Goal: Transaction & Acquisition: Purchase product/service

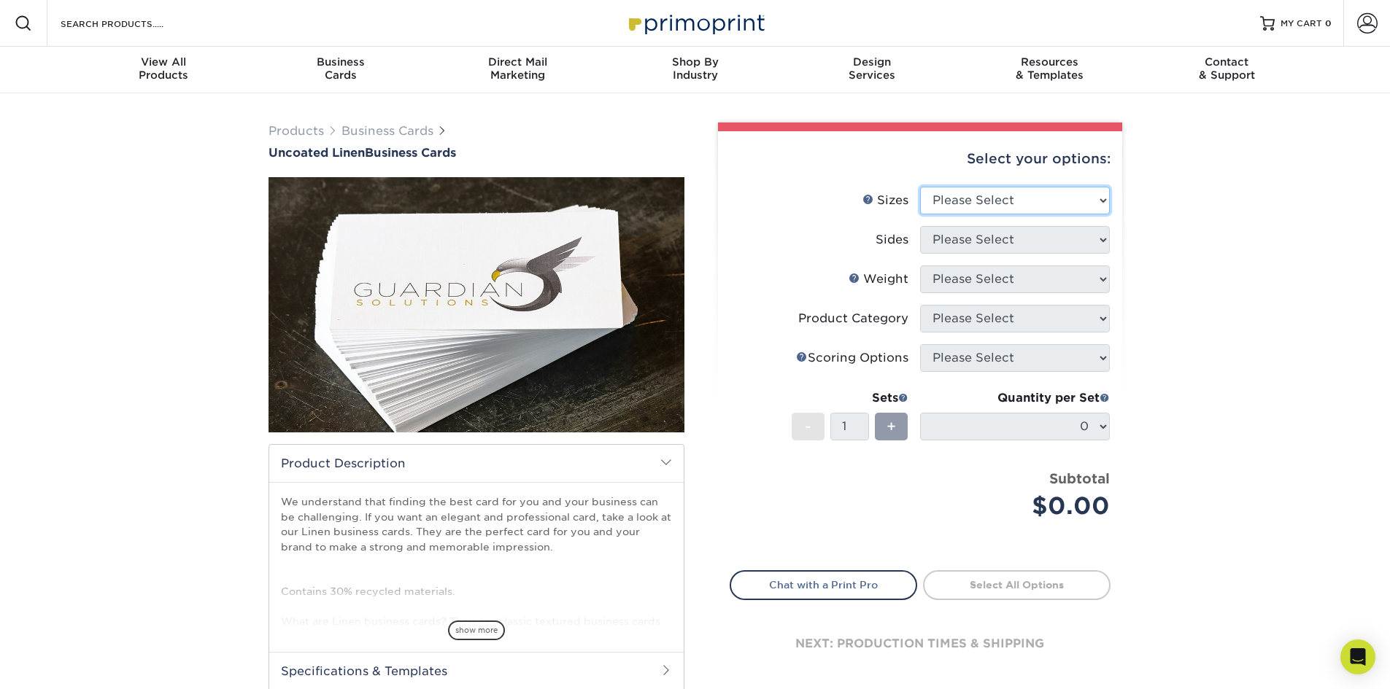
click at [982, 196] on select "Please Select 2" x 3.5" - Standard 2" x 7" - Foldover Card 2.125" x 3.375" - Eu…" at bounding box center [1015, 201] width 190 height 28
select select "2.00x3.50"
click at [920, 187] on select "Please Select 2" x 3.5" - Standard 2" x 7" - Foldover Card 2.125" x 3.375" - Eu…" at bounding box center [1015, 201] width 190 height 28
click at [976, 243] on select "Please Select Print Both Sides Print Front Only" at bounding box center [1015, 240] width 190 height 28
select select "13abbda7-1d64-4f25-8bb2-c179b224825d"
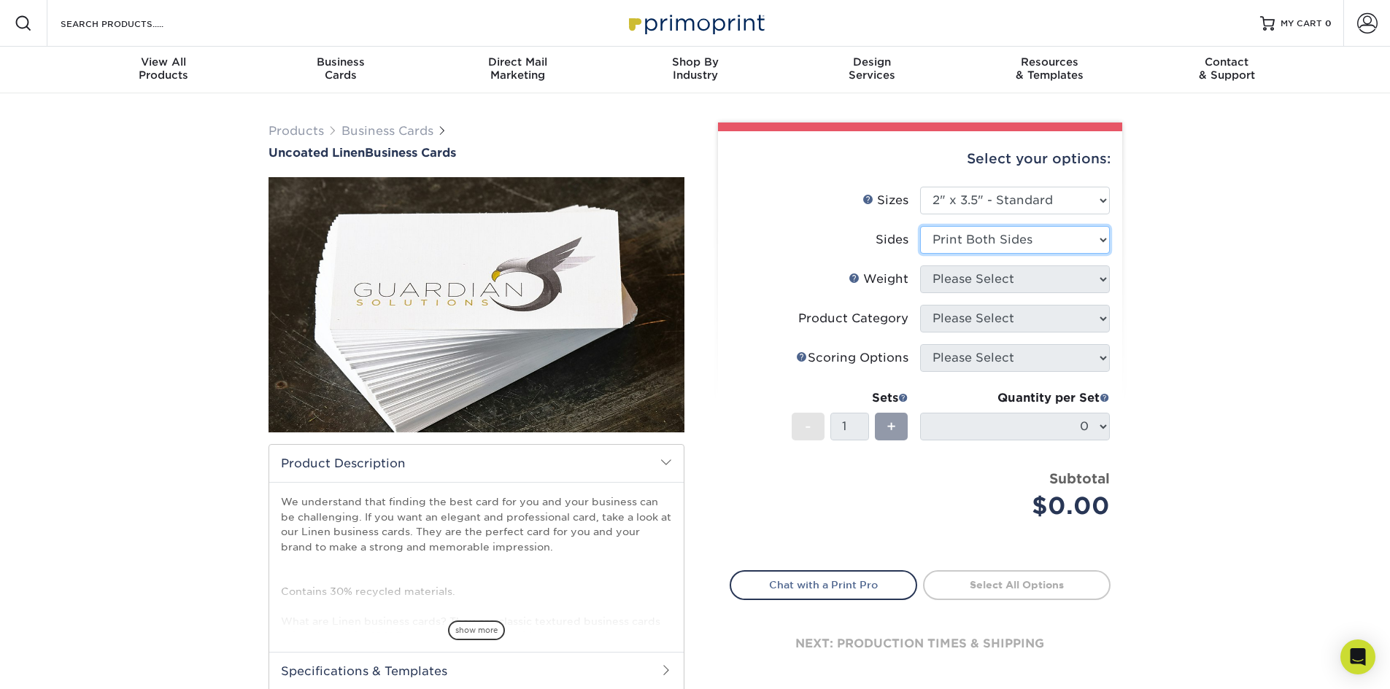
click at [920, 226] on select "Please Select Print Both Sides Print Front Only" at bounding box center [1015, 240] width 190 height 28
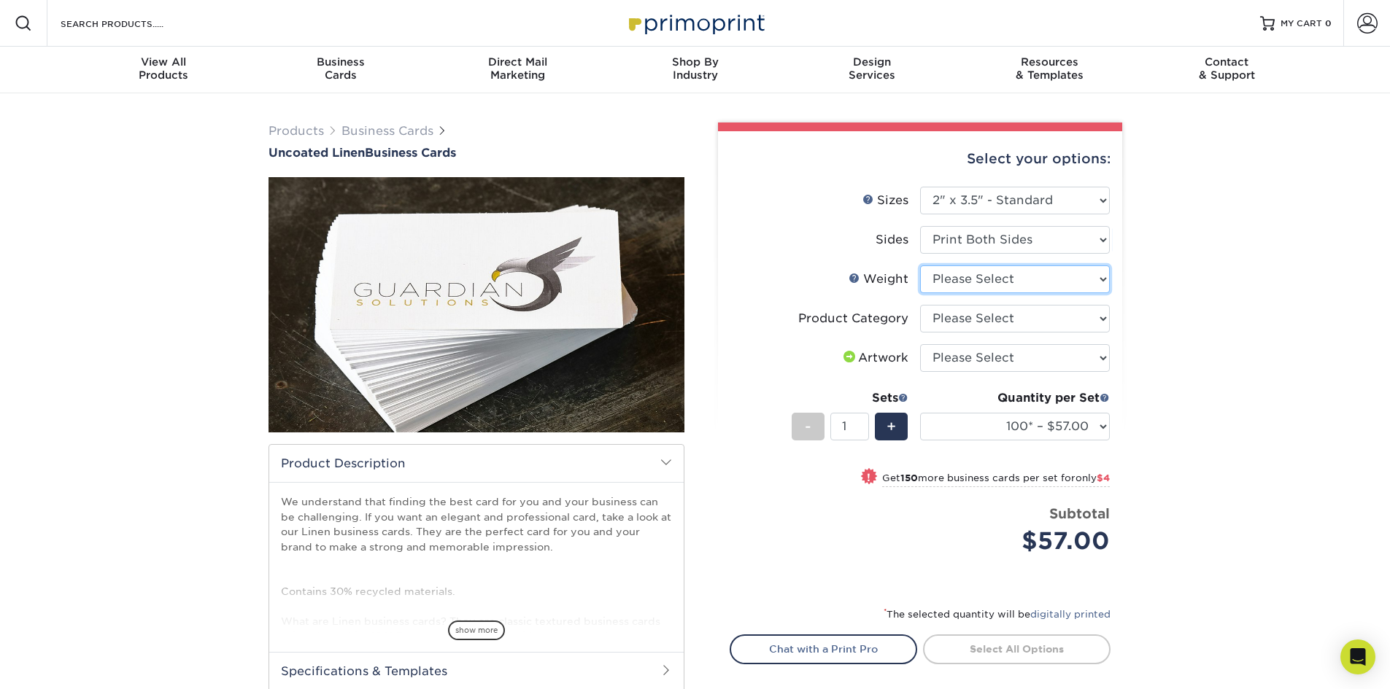
click at [975, 280] on select "Please Select 100LB" at bounding box center [1015, 280] width 190 height 28
select select "100LB"
click at [920, 266] on select "Please Select 100LB" at bounding box center [1015, 280] width 190 height 28
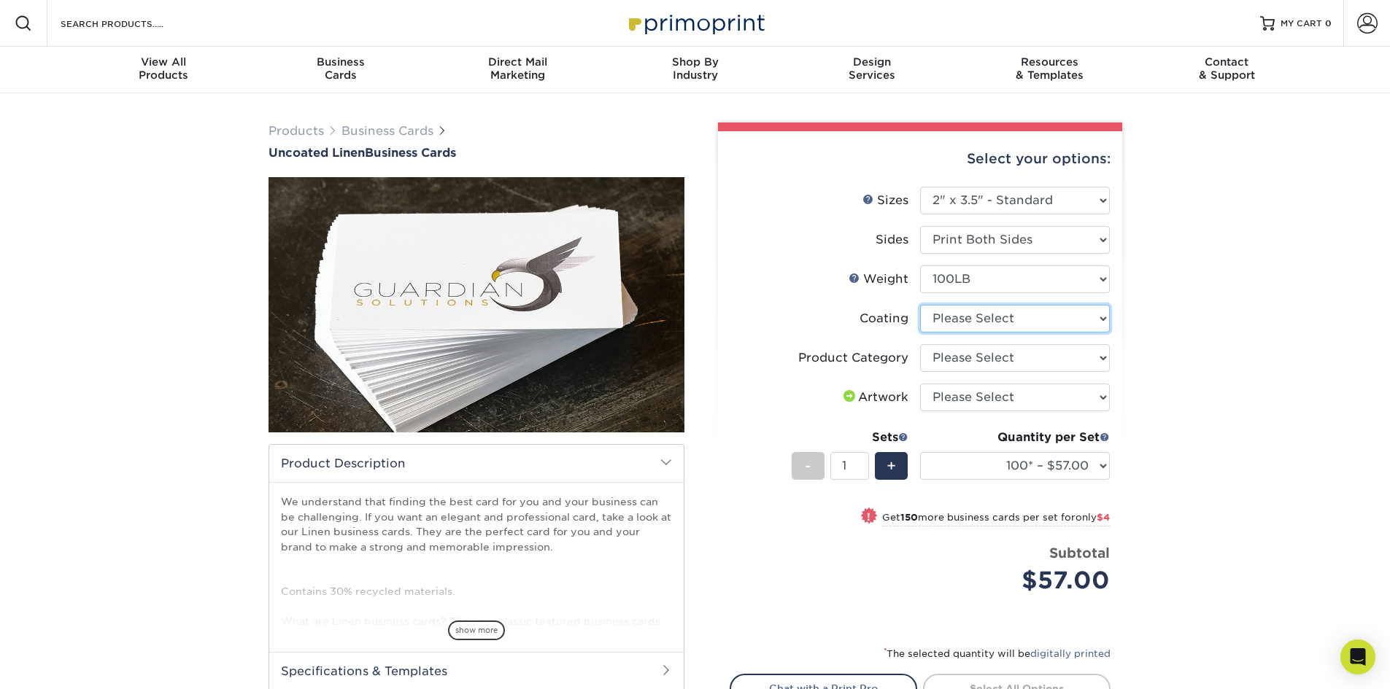
click at [972, 324] on select at bounding box center [1015, 319] width 190 height 28
select select "3e7618de-abca-4bda-9f97-8b9129e913d8"
click at [920, 305] on select at bounding box center [1015, 319] width 190 height 28
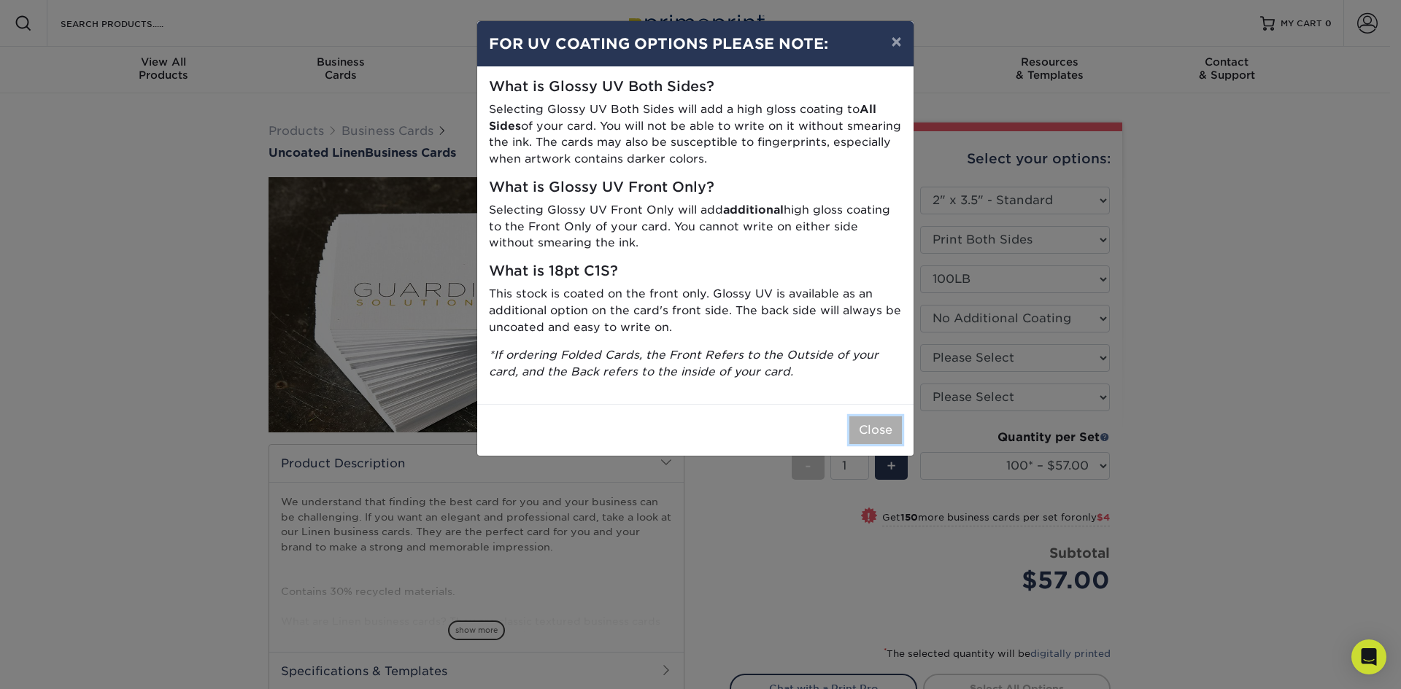
click at [900, 435] on button "Close" at bounding box center [875, 431] width 53 height 28
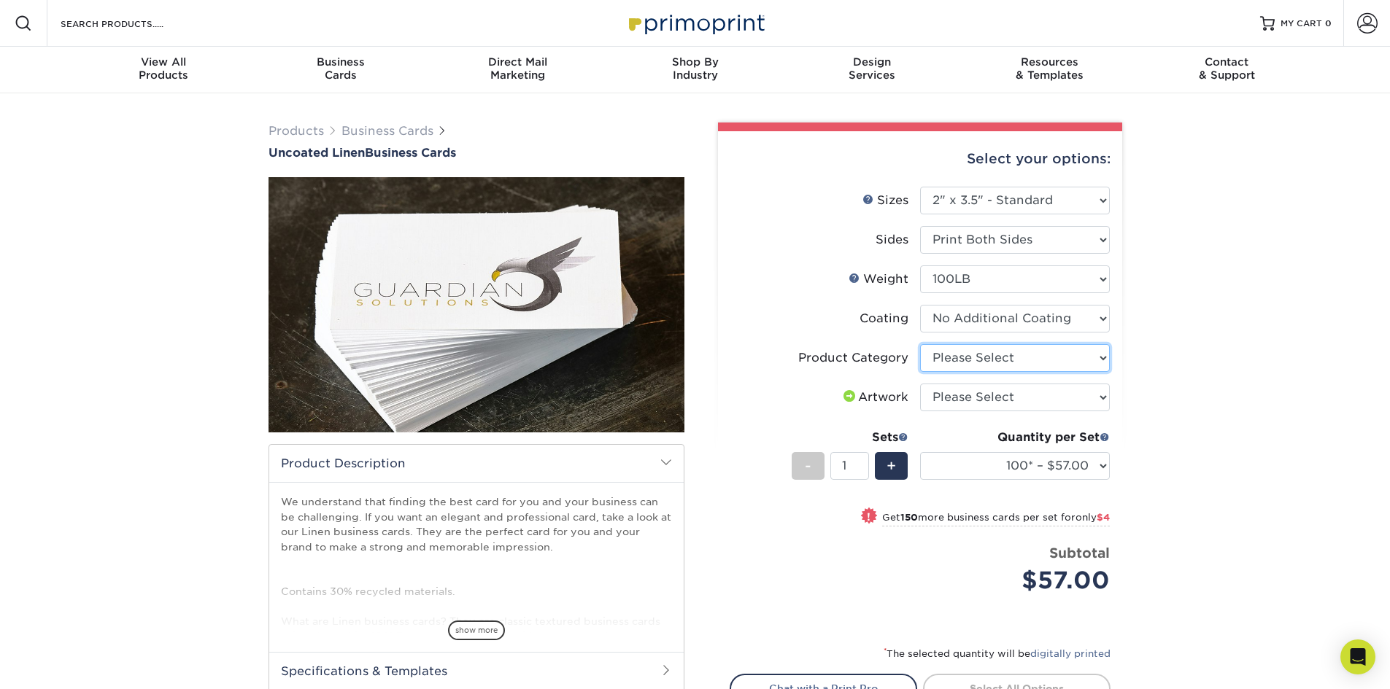
click at [976, 352] on select "Please Select Business Cards" at bounding box center [1015, 358] width 190 height 28
select select "3b5148f1-0588-4f88-a218-97bcfdce65c1"
click at [920, 344] on select "Please Select Business Cards" at bounding box center [1015, 358] width 190 height 28
click at [978, 400] on select "Please Select I will upload files I need a design - $100" at bounding box center [1015, 398] width 190 height 28
select select "upload"
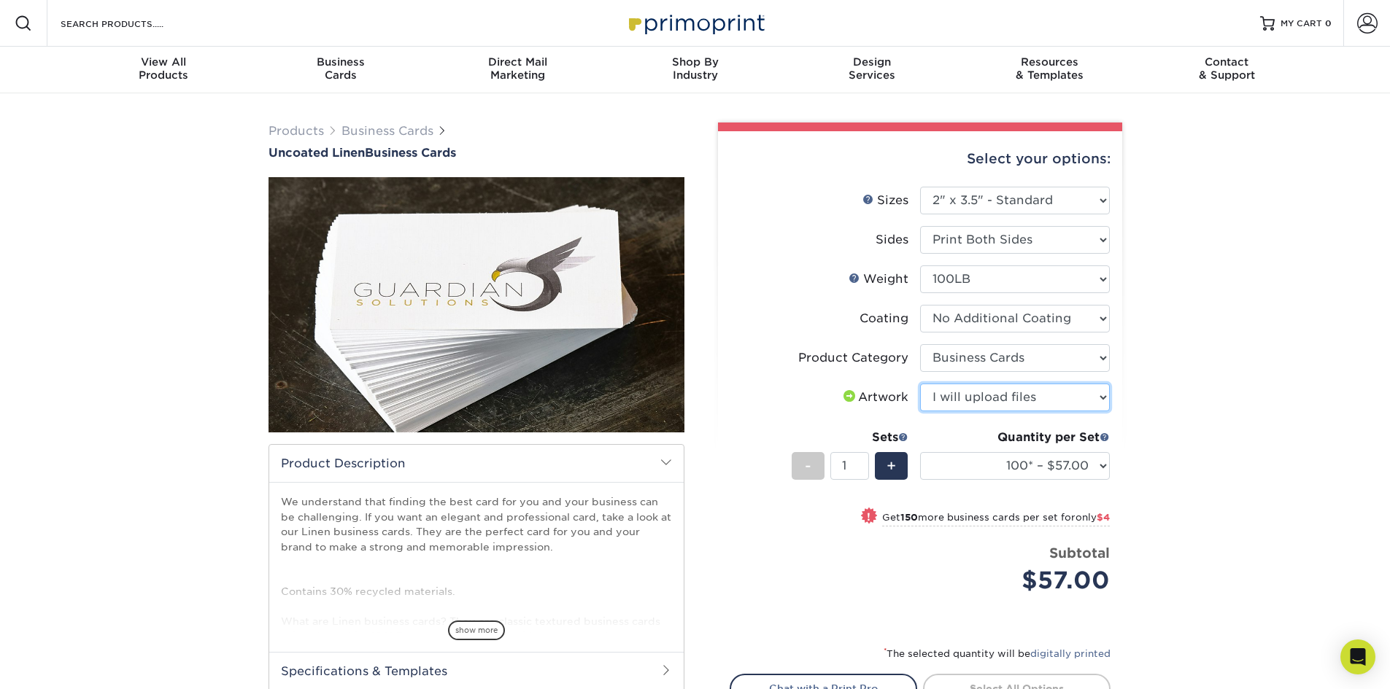
click at [920, 384] on select "Please Select I will upload files I need a design - $100" at bounding box center [1015, 398] width 190 height 28
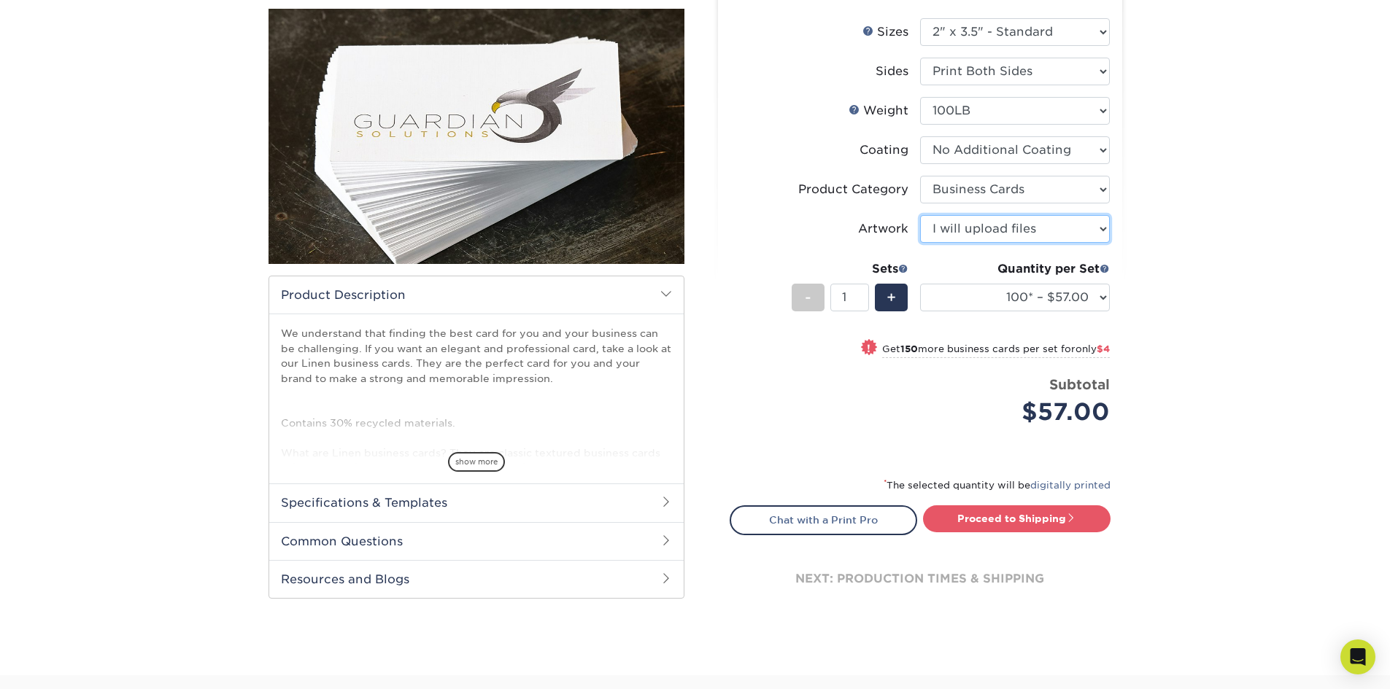
scroll to position [219, 0]
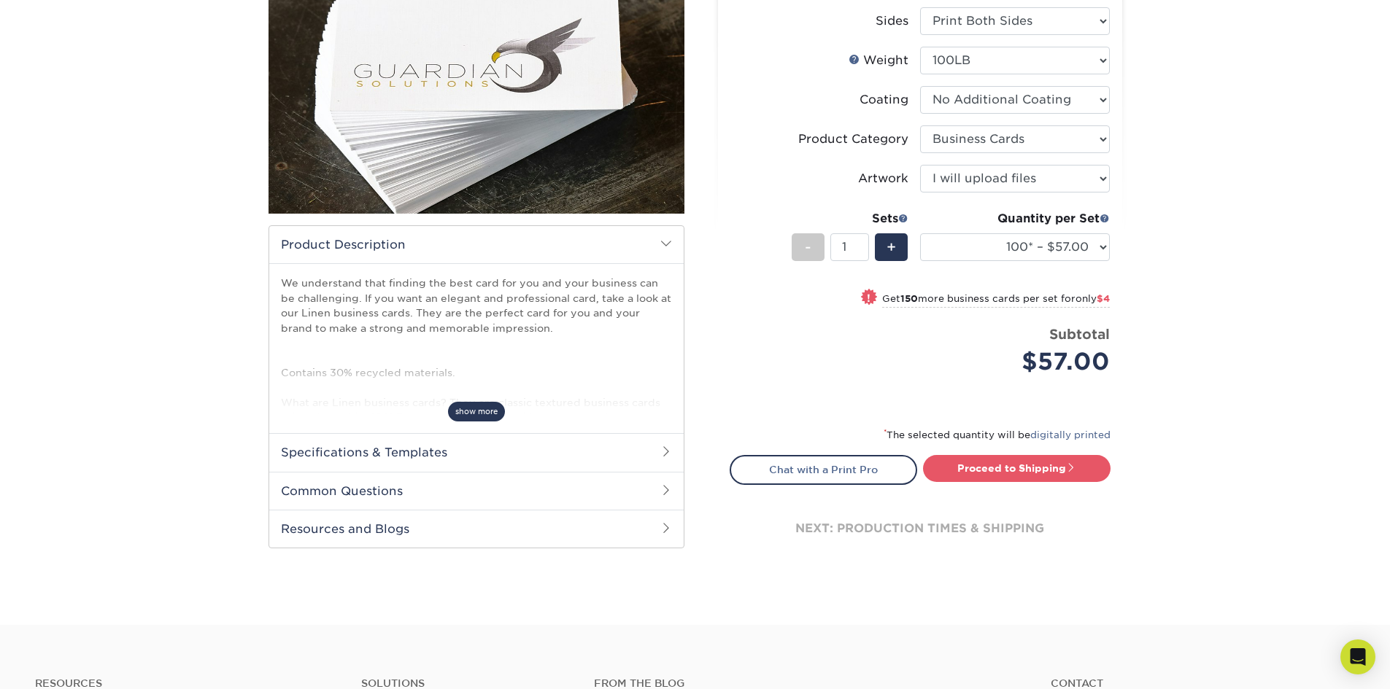
click at [487, 413] on span "show more" at bounding box center [476, 412] width 57 height 20
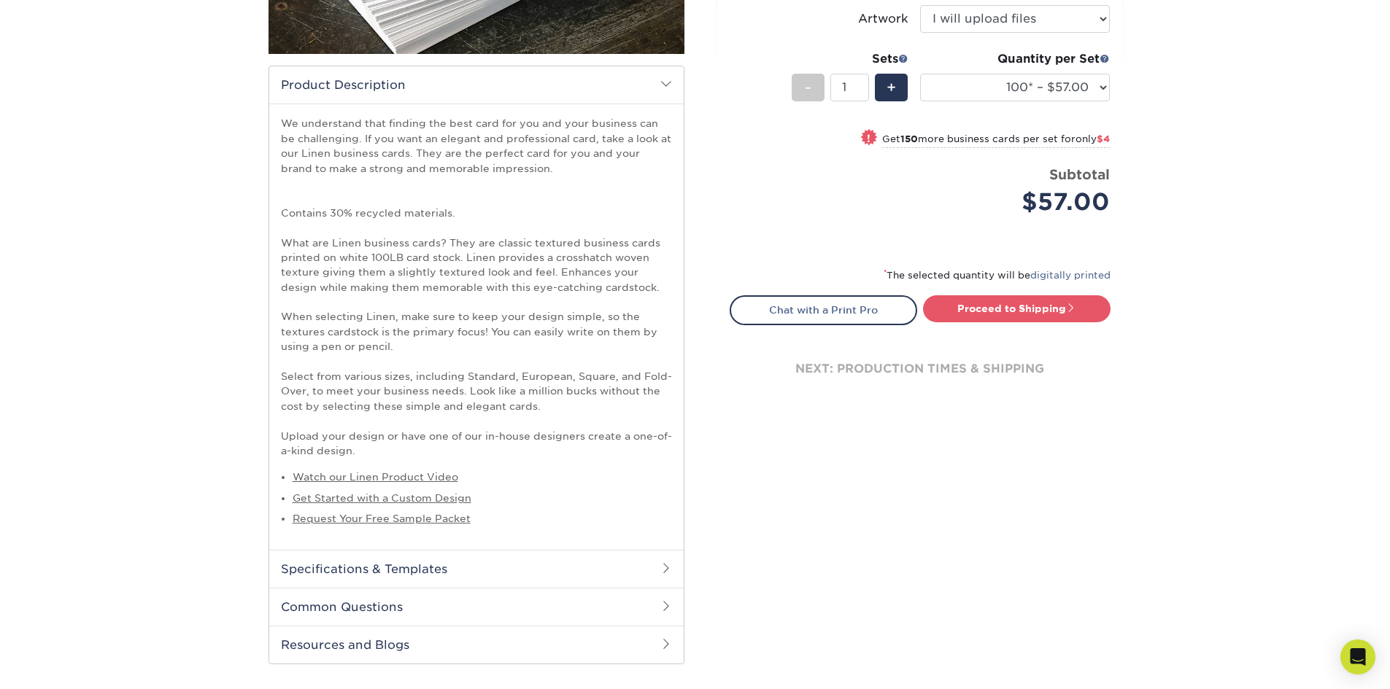
scroll to position [438, 0]
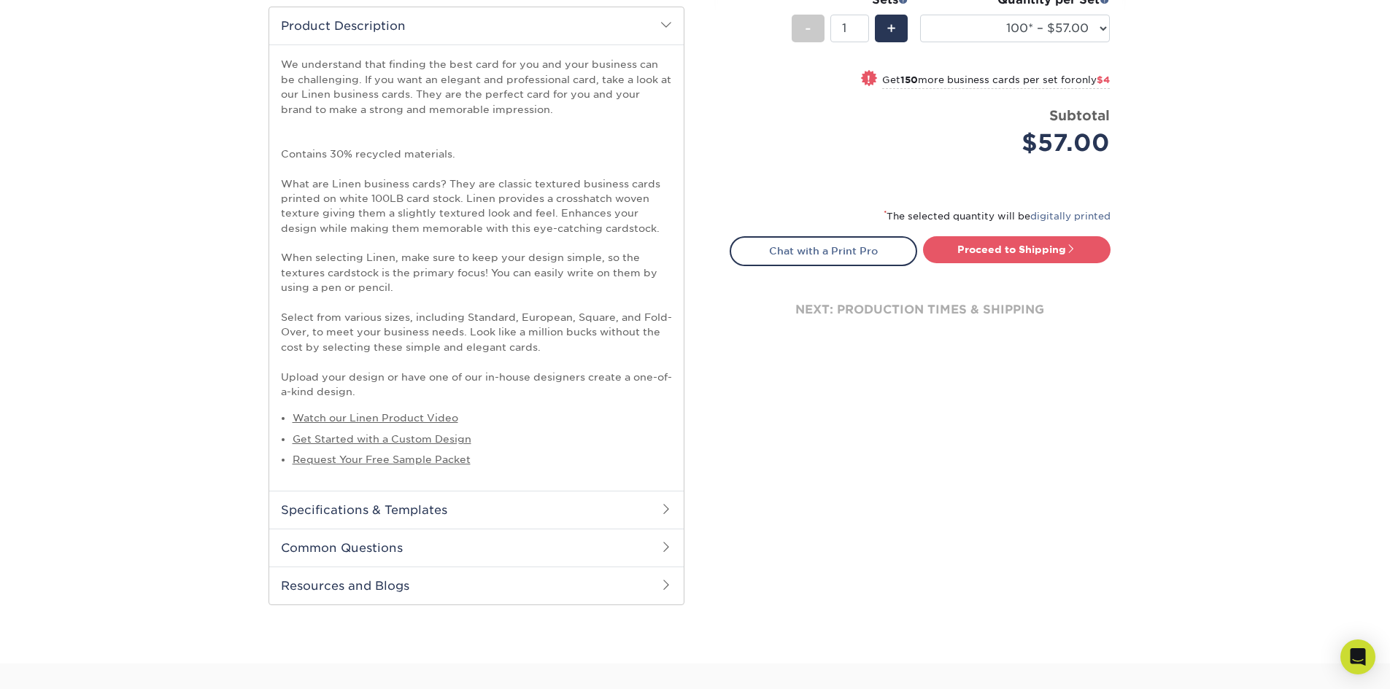
click at [471, 541] on h2 "Common Questions" at bounding box center [476, 548] width 414 height 38
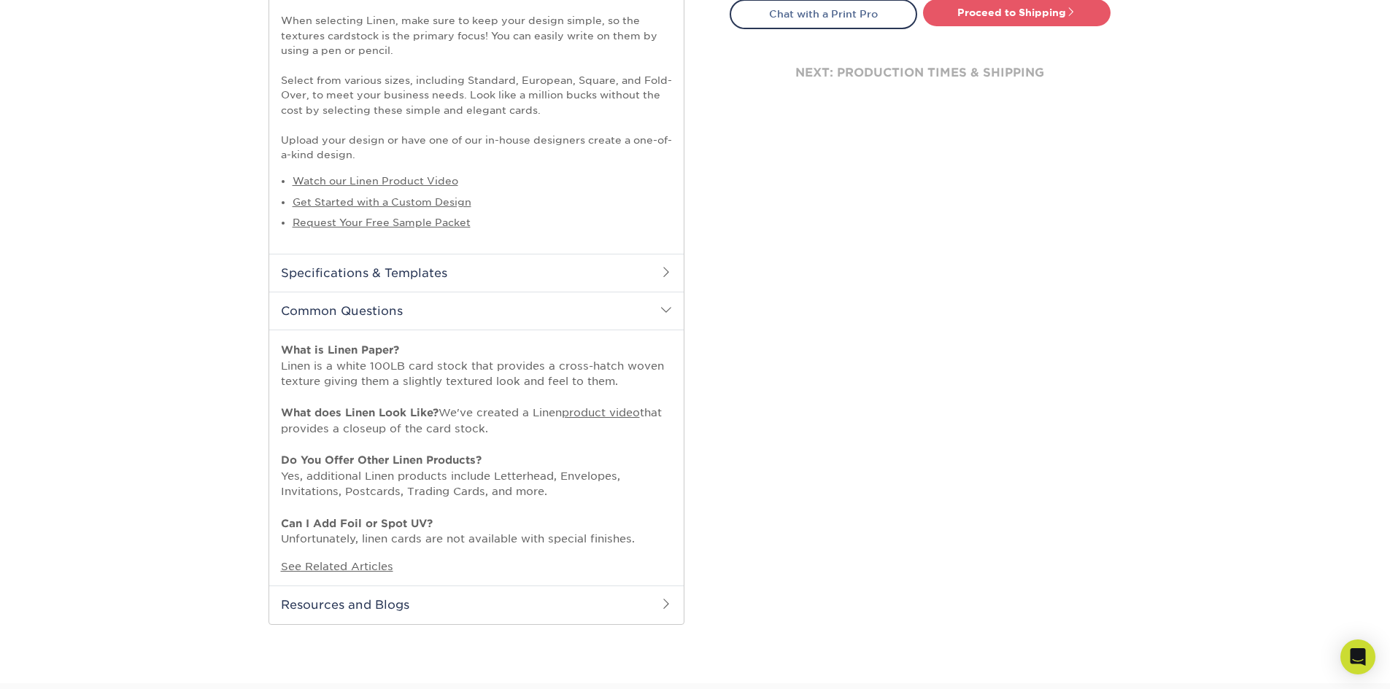
scroll to position [730, 0]
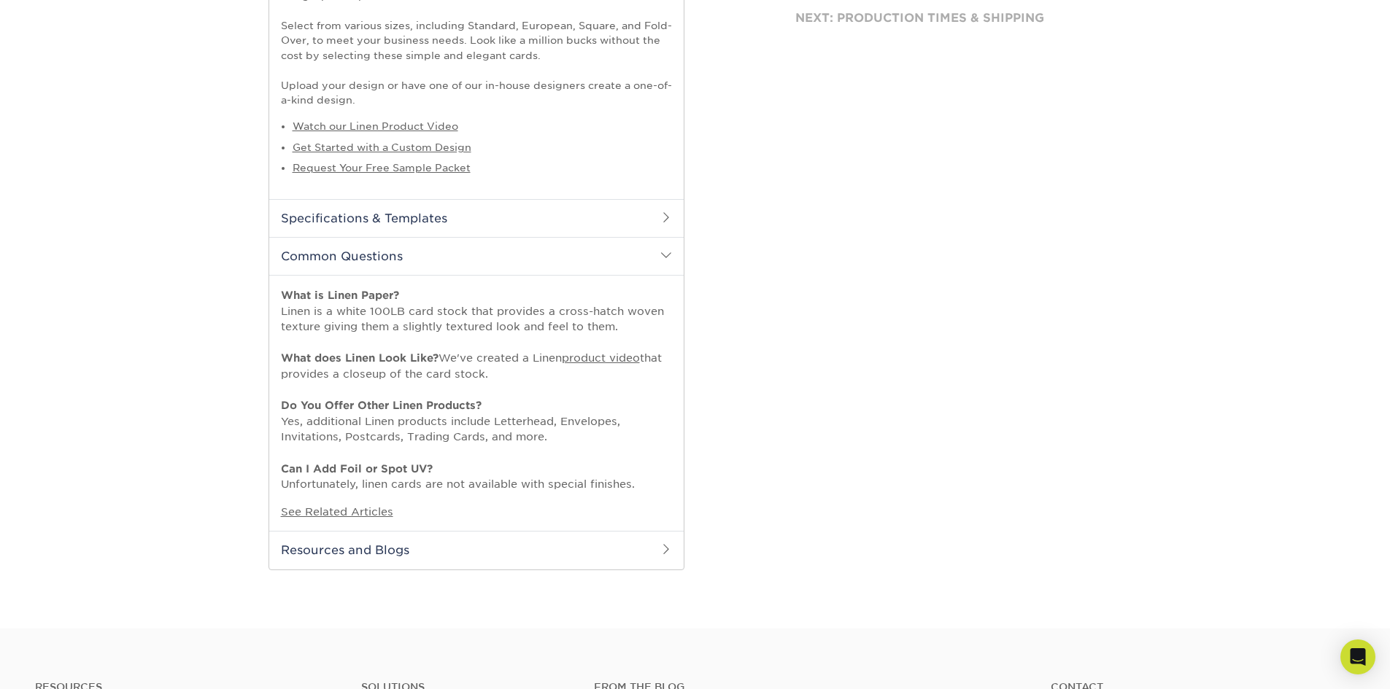
click at [472, 267] on h2 "Common Questions" at bounding box center [476, 256] width 414 height 38
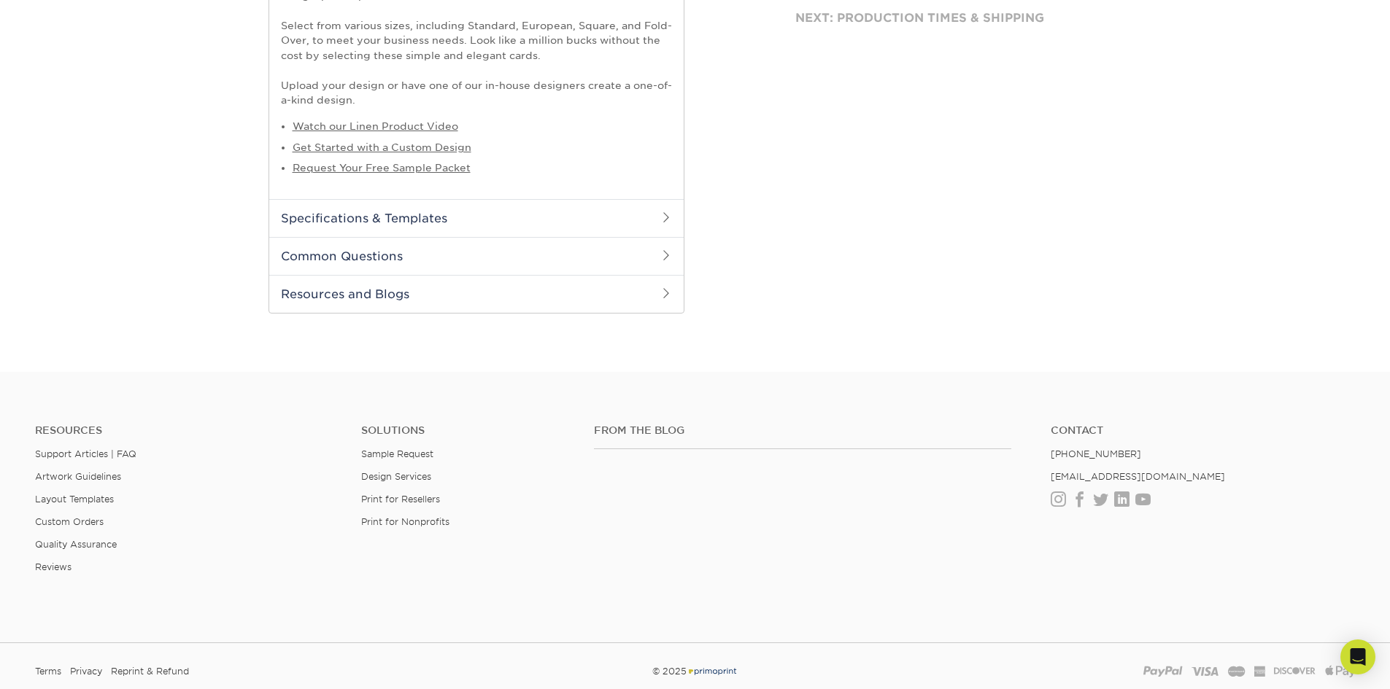
click at [473, 214] on h2 "Specifications & Templates" at bounding box center [476, 218] width 414 height 38
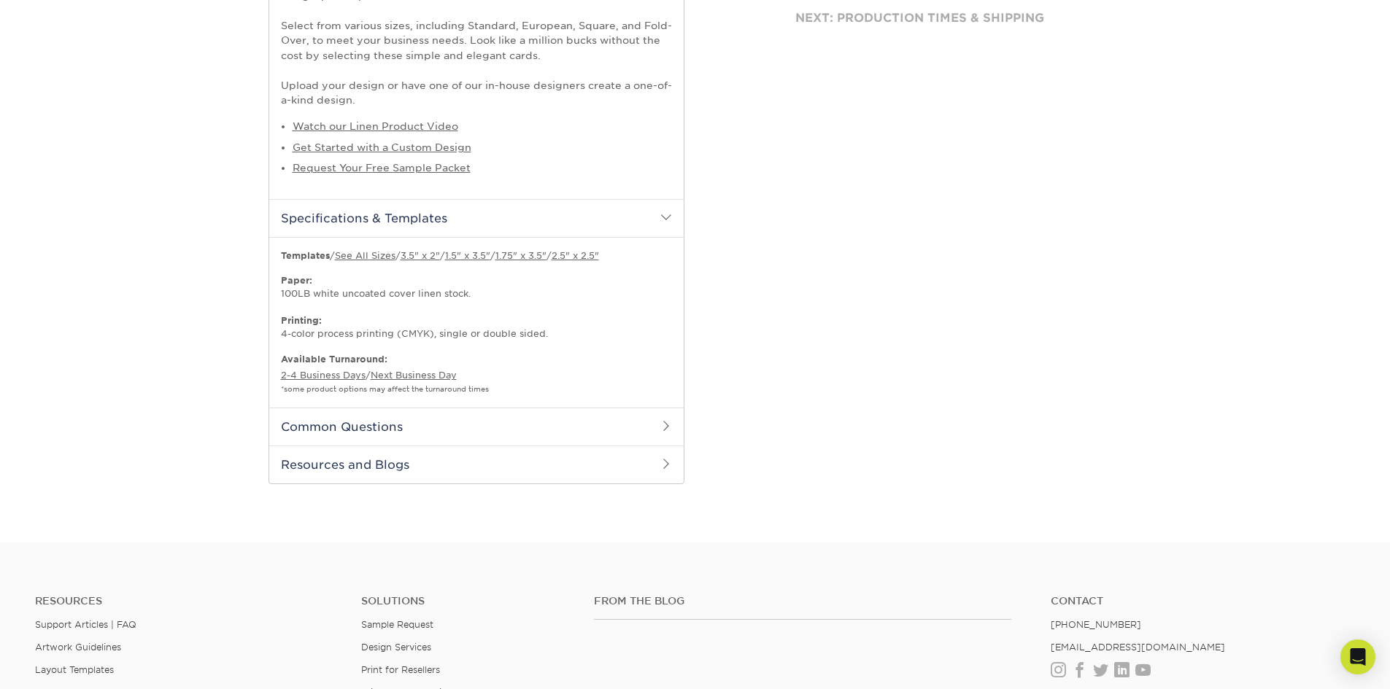
click at [383, 456] on h2 "Resources and Blogs" at bounding box center [476, 465] width 414 height 38
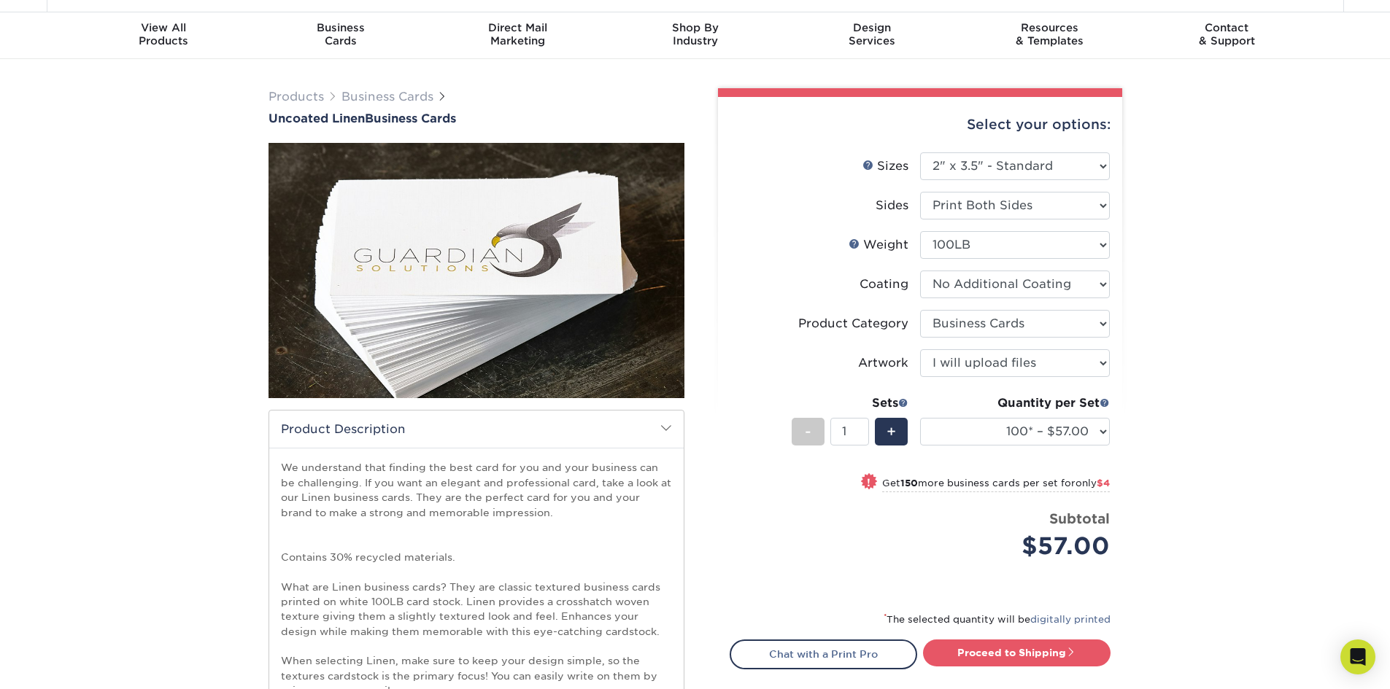
scroll to position [0, 0]
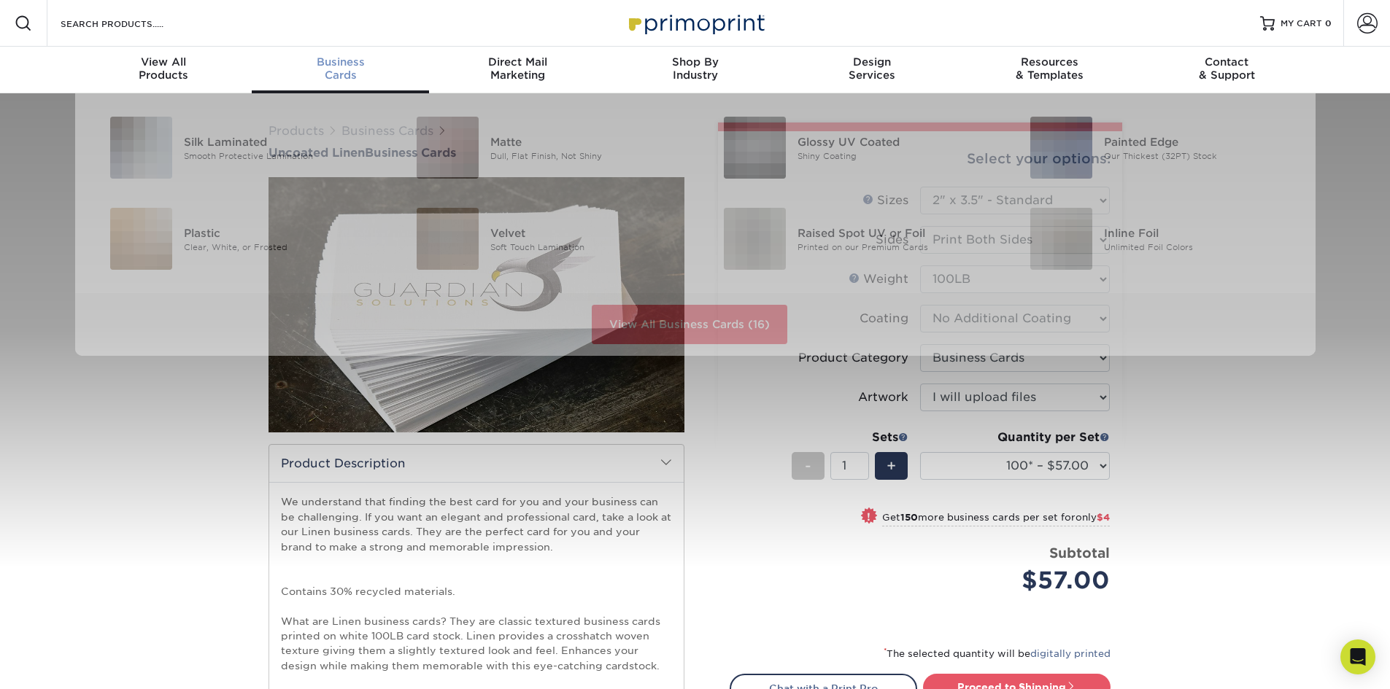
click at [345, 59] on span "Business" at bounding box center [340, 61] width 177 height 13
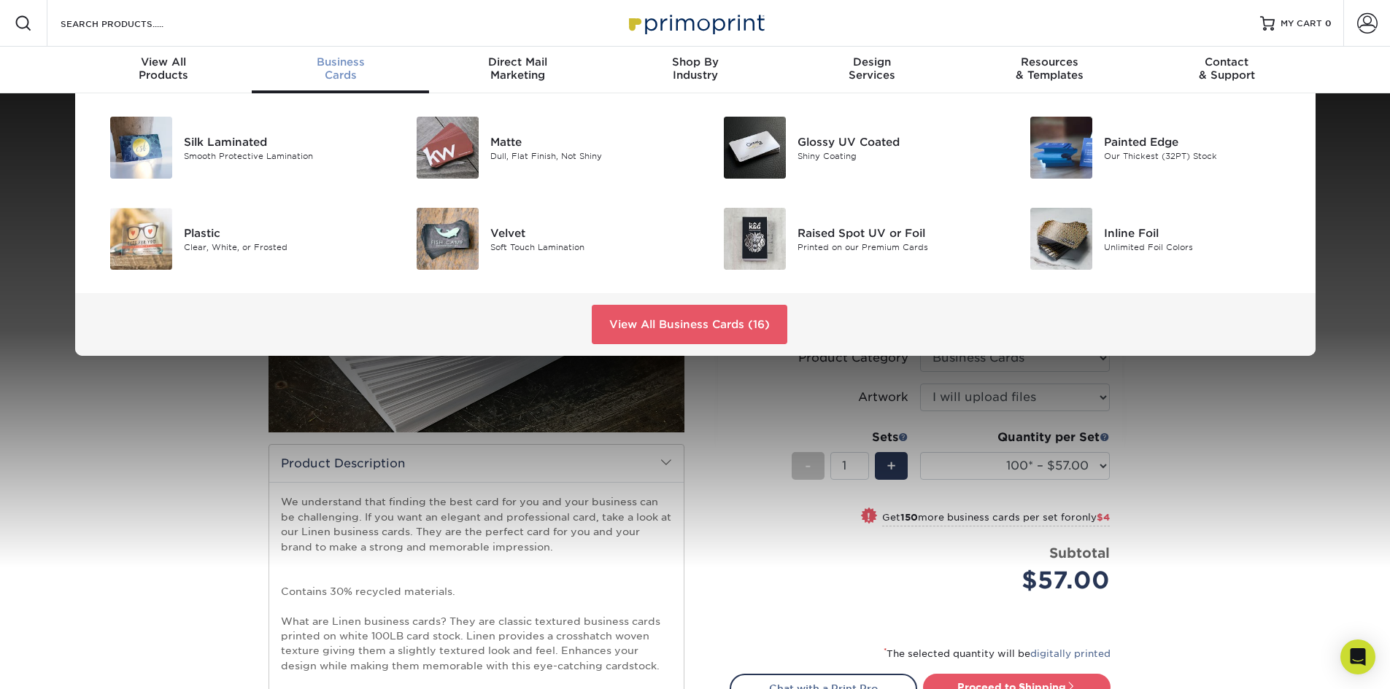
click at [345, 59] on span "Business" at bounding box center [340, 61] width 177 height 13
click at [723, 334] on link "View All Business Cards (16)" at bounding box center [690, 324] width 196 height 39
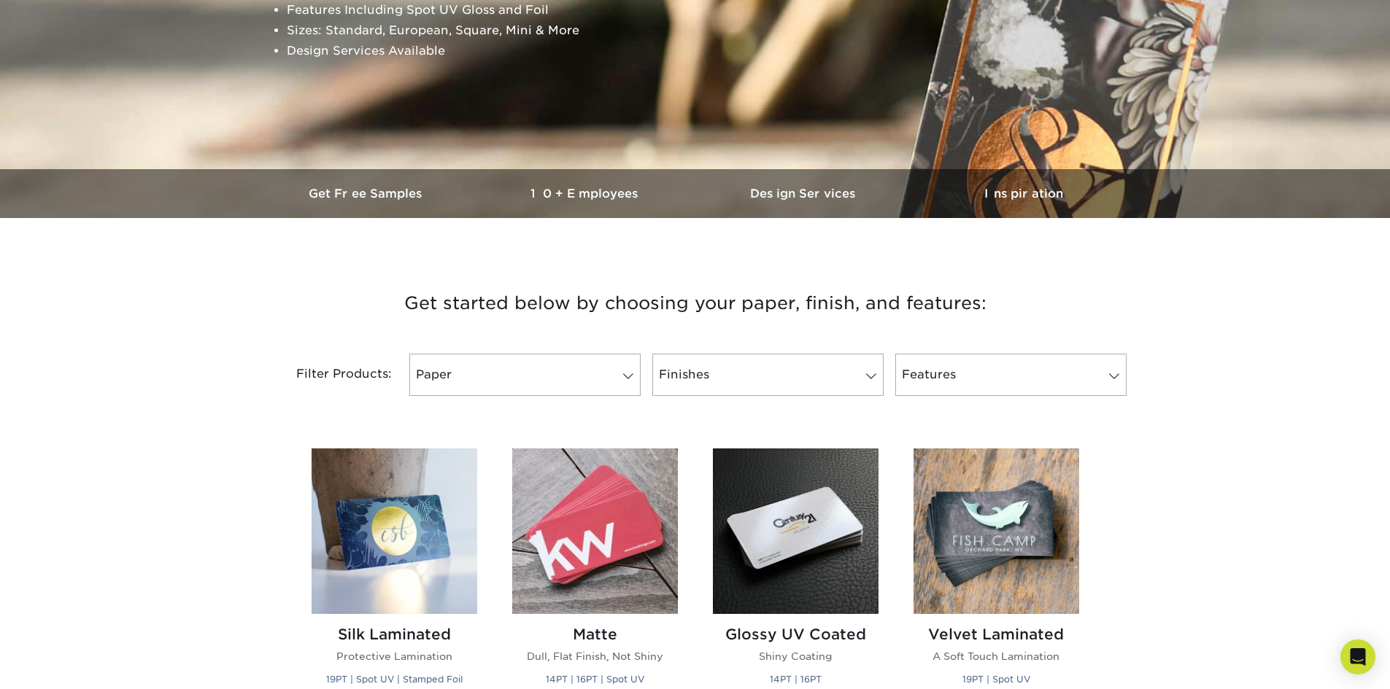
scroll to position [292, 0]
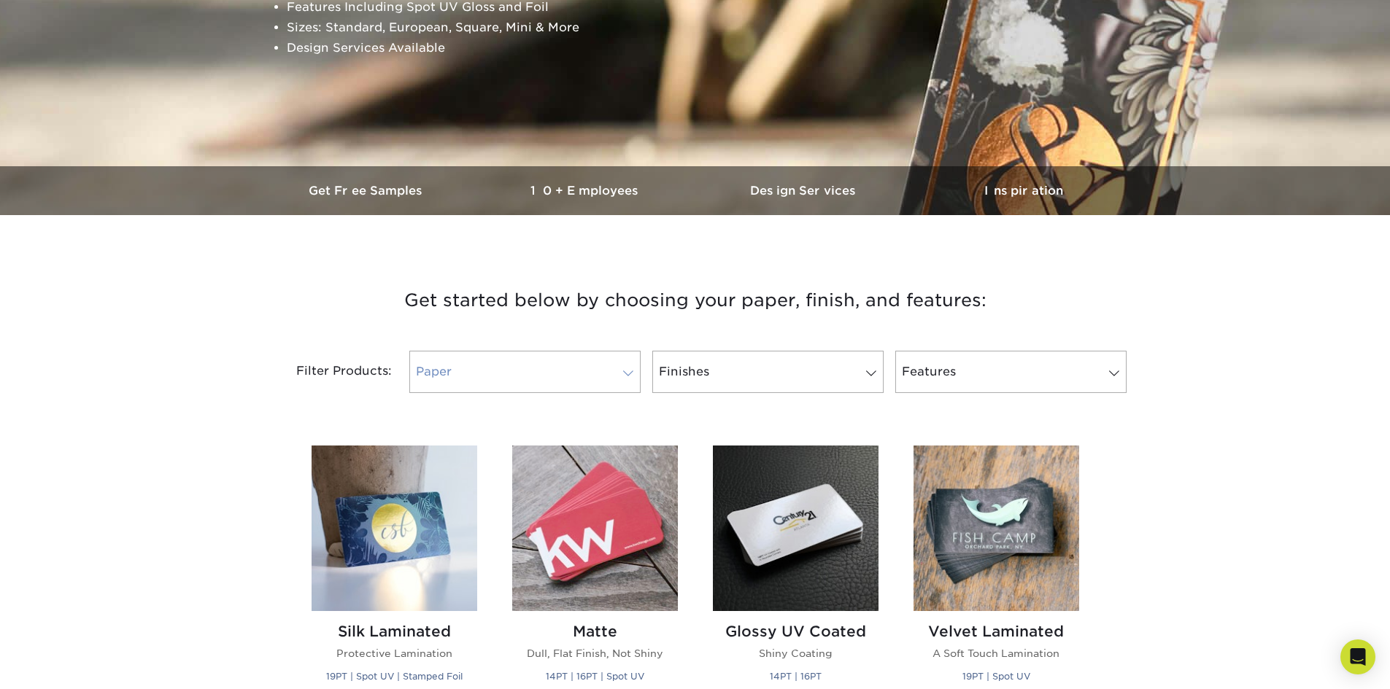
click at [576, 366] on link "Paper" at bounding box center [524, 372] width 231 height 42
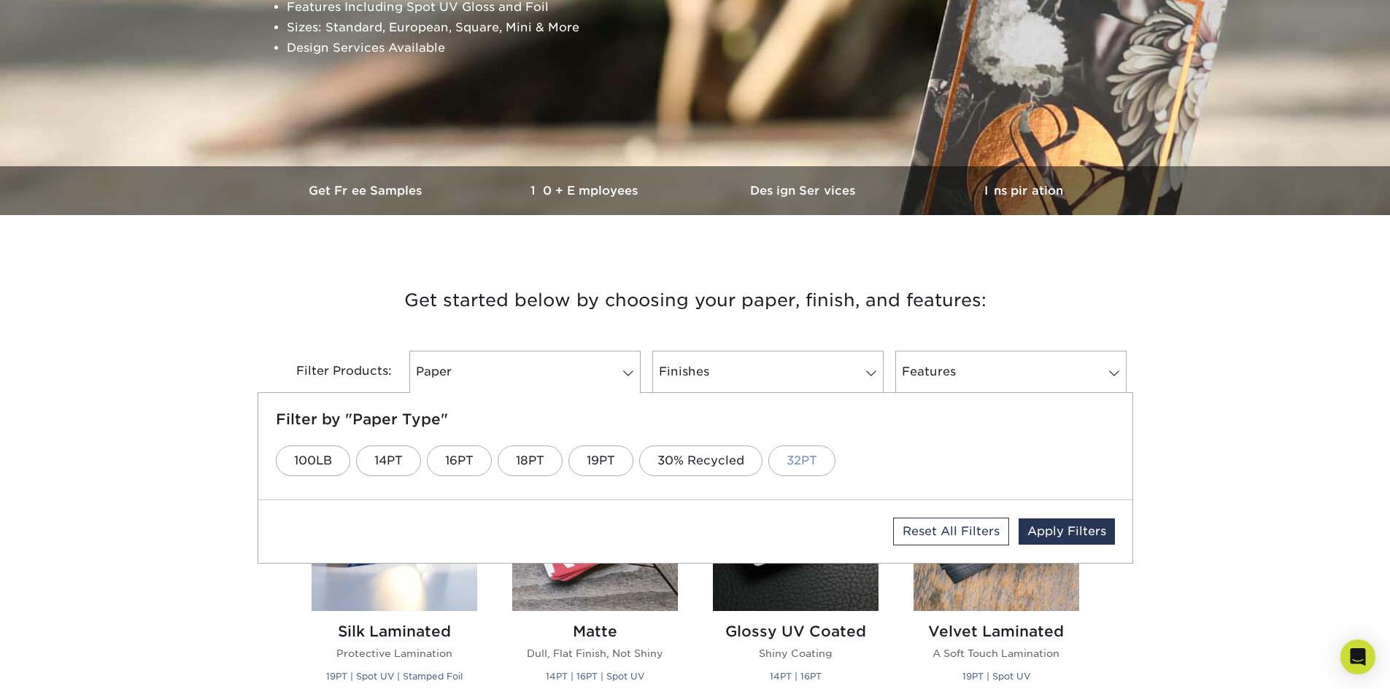
click at [815, 457] on link "32PT" at bounding box center [801, 461] width 67 height 31
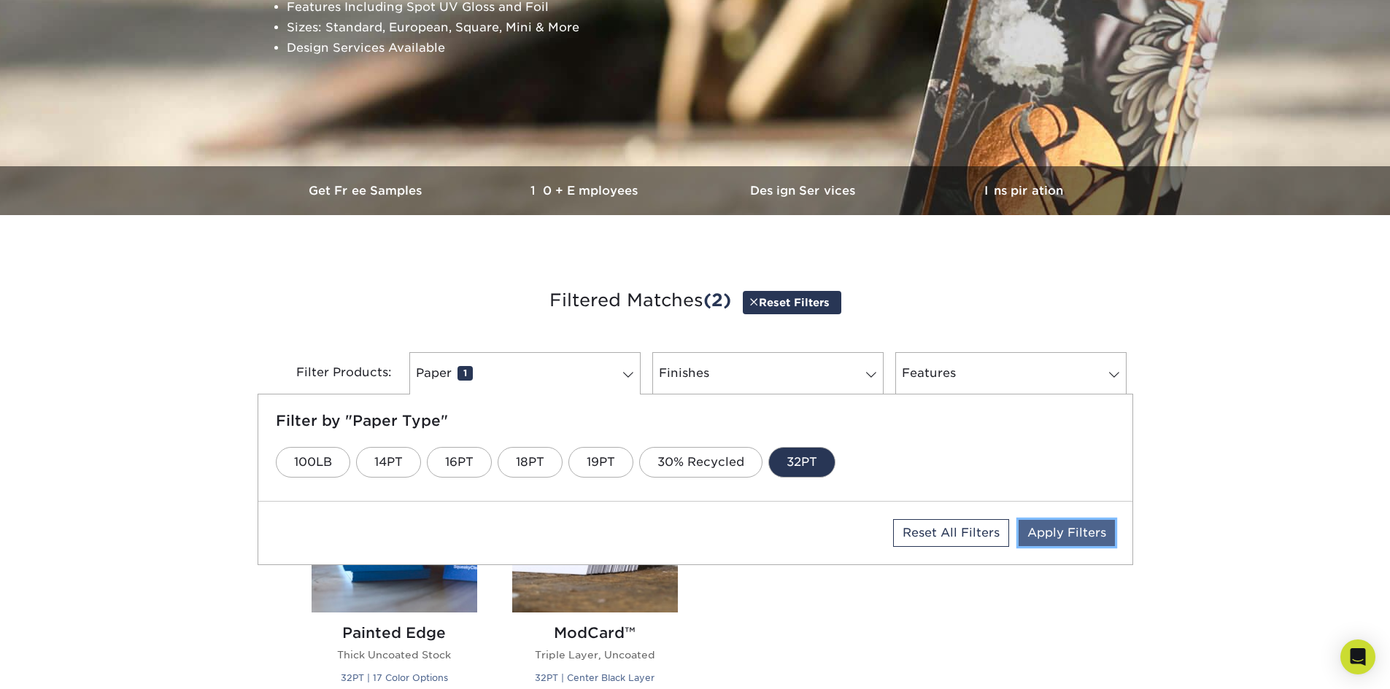
click at [1067, 535] on link "Apply Filters" at bounding box center [1066, 533] width 96 height 26
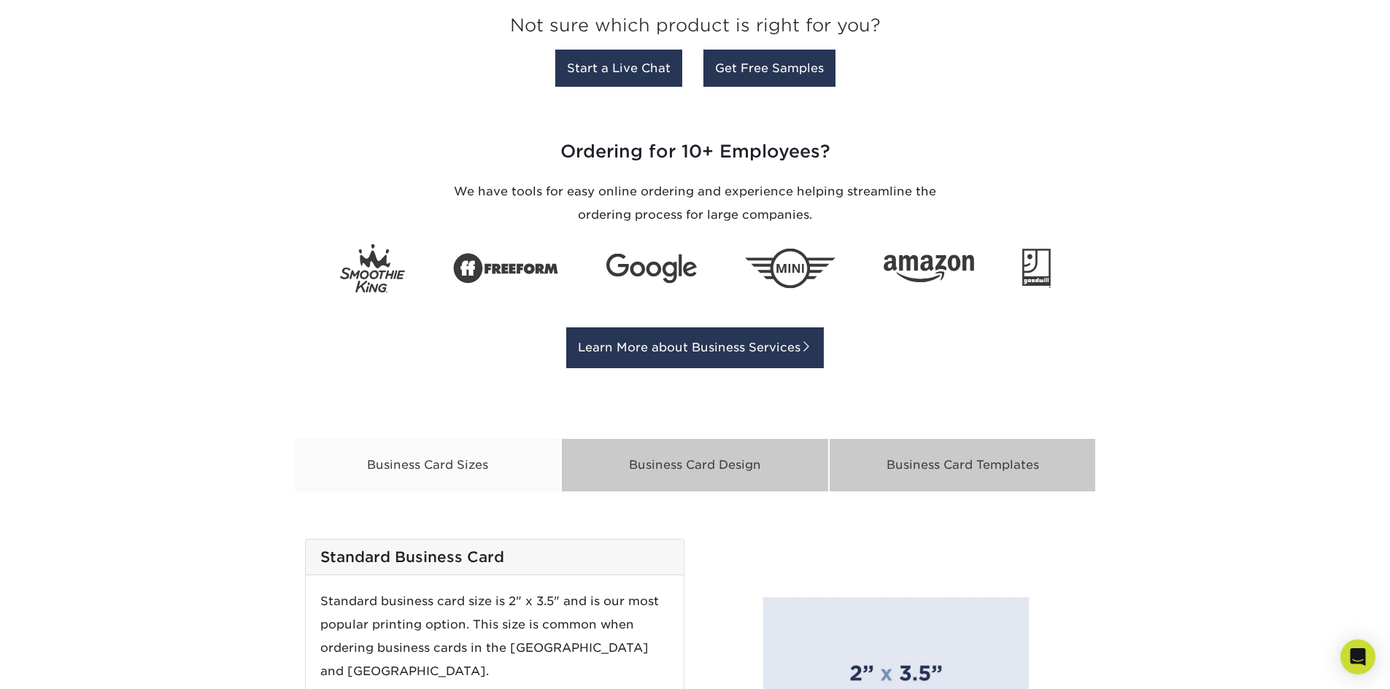
scroll to position [1094, 0]
